Goal: Information Seeking & Learning: Compare options

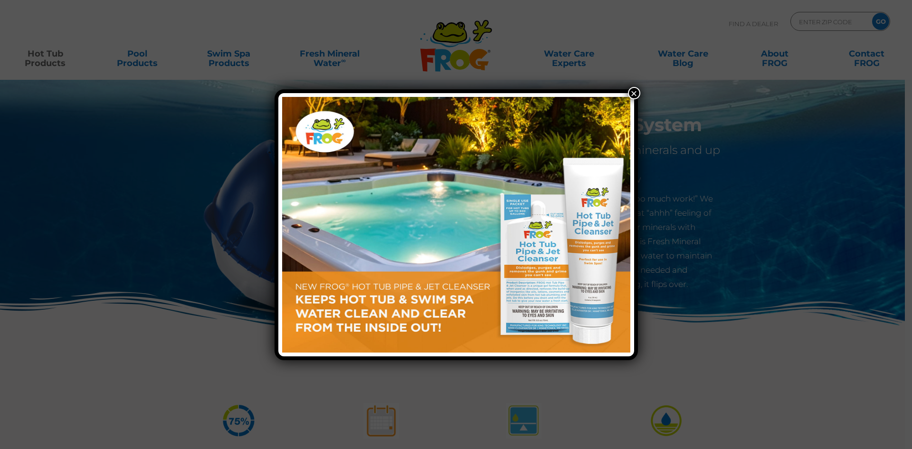
click at [633, 94] on button "×" at bounding box center [634, 93] width 12 height 12
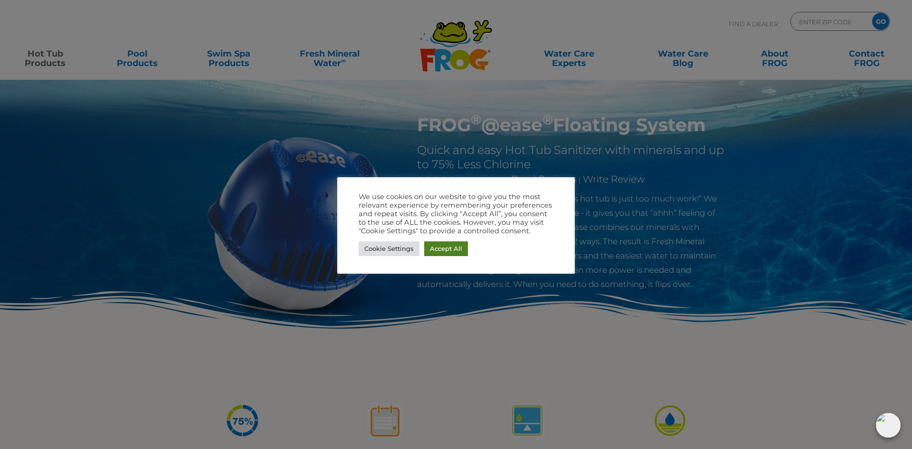
click at [441, 255] on link "Accept All" at bounding box center [446, 248] width 44 height 15
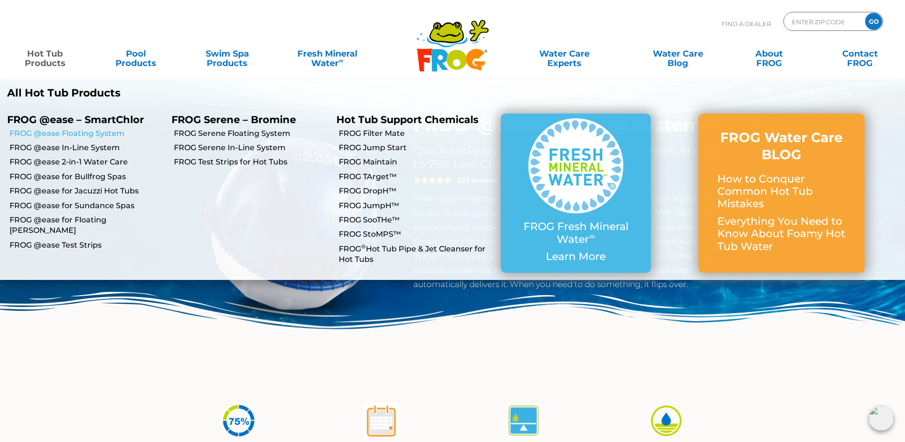
click at [87, 136] on link "FROG @ease Floating System" at bounding box center [87, 133] width 155 height 10
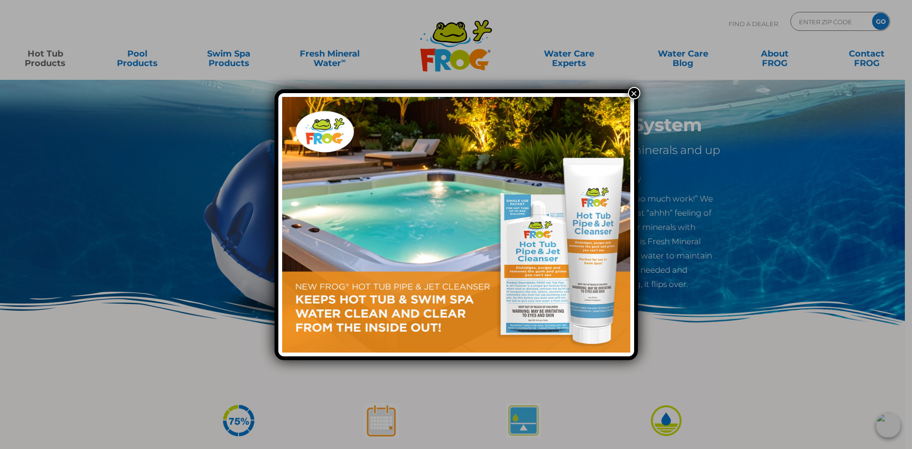
click at [634, 91] on button "×" at bounding box center [634, 93] width 12 height 12
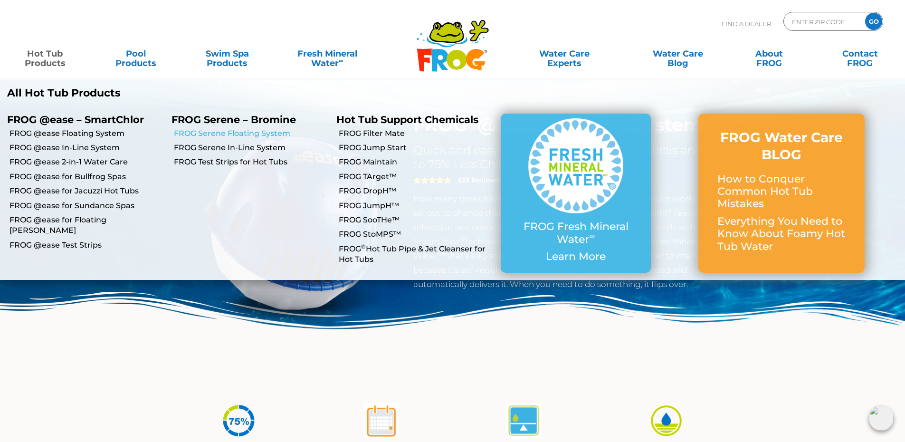
click at [213, 134] on link "FROG Serene Floating System" at bounding box center [251, 133] width 155 height 10
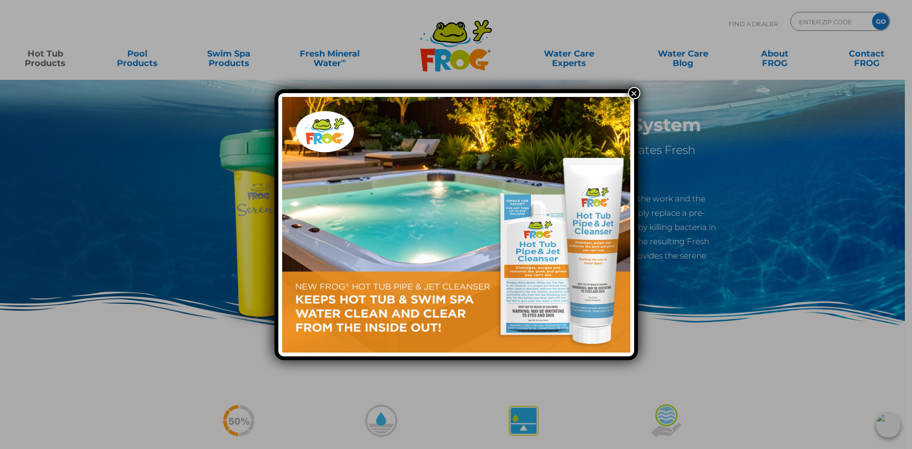
click at [632, 94] on button "×" at bounding box center [634, 93] width 12 height 12
